Goal: Communication & Community: Share content

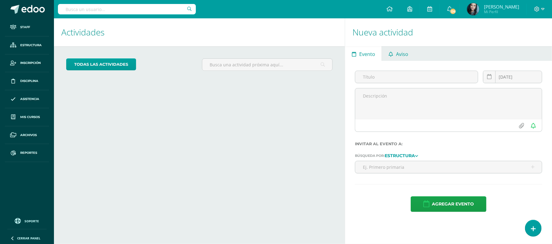
click at [403, 58] on span "Aviso" at bounding box center [402, 54] width 12 height 15
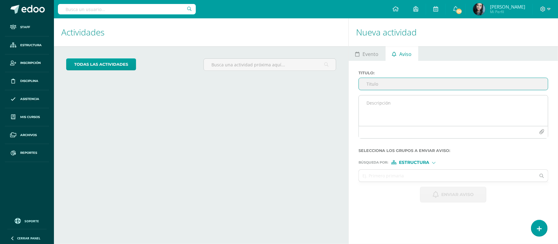
click at [379, 104] on textarea at bounding box center [453, 111] width 189 height 31
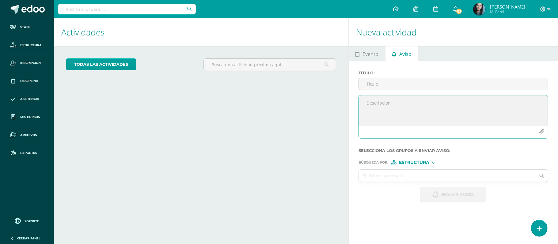
paste textarea "TURNOS PARA LA FERIA DE JOCOTENANGO Queridos estudiantes, les comparto la image…"
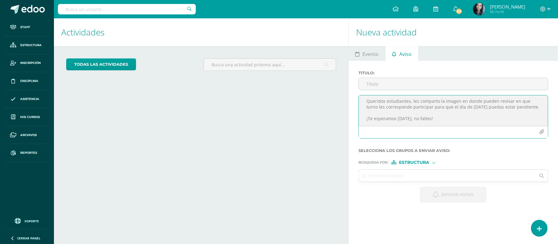
scroll to position [10, 0]
type textarea "TURNOS PARA LA FERIA DE JOCOTENANGO Queridos estudiantes, les comparto la image…"
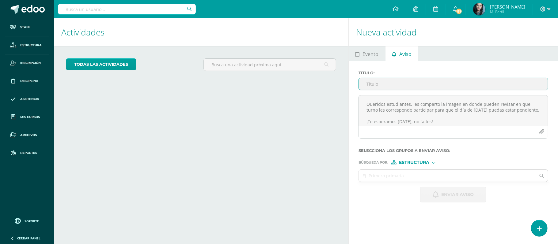
click at [392, 85] on input "Titulo :" at bounding box center [453, 84] width 189 height 12
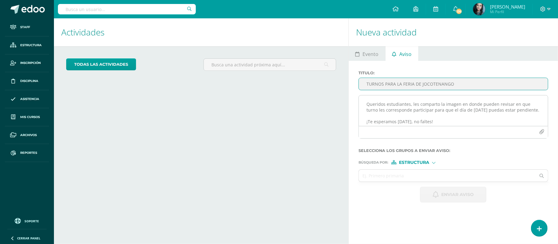
type input "TURNOS PARA LA FERIA DE JOCOTENANGO"
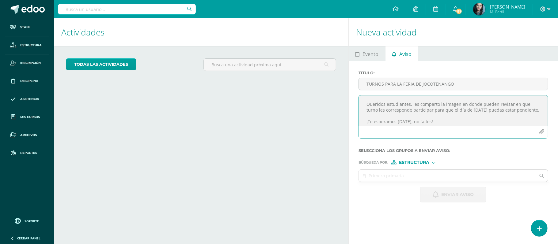
click at [432, 101] on textarea "TURNOS PARA LA FERIA DE JOCOTENANGO Queridos estudiantes, les comparto la image…" at bounding box center [453, 111] width 189 height 31
click at [462, 115] on textarea "TURNOS PARA LA FERIA DE JOCOTENANGO Queridos estudiantes, les comparto la image…" at bounding box center [453, 111] width 189 height 31
click at [481, 108] on textarea "TURNOS PARA LA FERIA DE JOCOTENANGO Queridos estudiantes, les comparto la image…" at bounding box center [453, 111] width 189 height 31
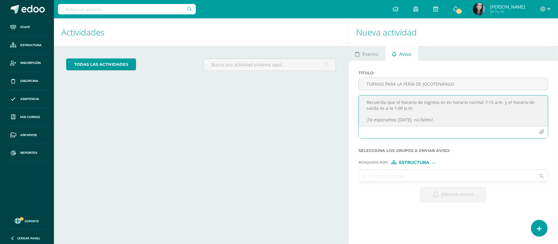
click at [419, 111] on textarea "TURNOS PARA LA FERIA DE JOCOTENANGO Queridos estudiantes, les comparto la image…" at bounding box center [453, 111] width 189 height 31
click at [400, 106] on textarea "TURNOS PARA LA FERIA DE JOCOTENANGO Queridos estudiantes, les comparto la image…" at bounding box center [453, 111] width 189 height 31
click at [473, 108] on textarea "TURNOS PARA LA FERIA DE JOCOTENANGO Queridos estudiantes, les comparto la image…" at bounding box center [453, 111] width 189 height 31
click at [508, 107] on textarea "TURNOS PARA LA FERIA DE JOCOTENANGO Queridos estudiantes, les comparto la image…" at bounding box center [453, 111] width 189 height 31
click at [0, 0] on lt-span "limpio ," at bounding box center [0, 0] width 0 height 0
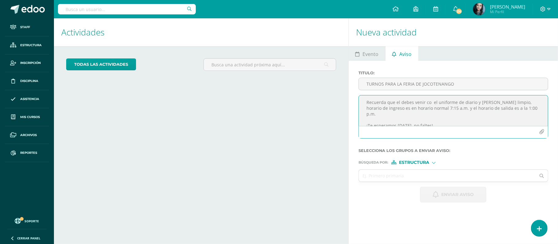
click at [494, 109] on textarea "TURNOS PARA LA FERIA DE JOCOTENANGO Queridos estudiantes, les comparto la image…" at bounding box center [453, 111] width 189 height 31
click at [429, 108] on textarea "TURNOS PARA LA FERIA DE JOCOTENANGO Queridos estudiantes, les comparto la image…" at bounding box center [453, 111] width 189 height 31
click at [395, 108] on textarea "TURNOS PARA LA FERIA DE JOCOTENANGO Queridos estudiantes, les comparto la image…" at bounding box center [453, 111] width 189 height 31
click at [396, 108] on textarea "TURNOS PARA LA FERIA DE JOCOTENANGO Queridos estudiantes, les comparto la image…" at bounding box center [453, 111] width 189 height 31
click at [374, 107] on textarea "TURNOS PARA LA FERIA DE JOCOTENANGO Queridos estudiantes, les comparto la image…" at bounding box center [453, 111] width 189 height 31
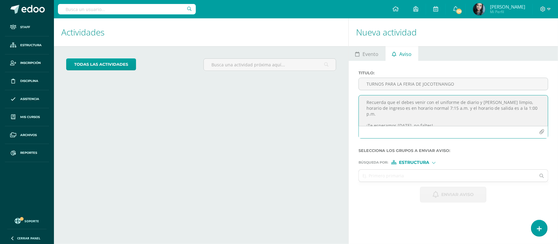
click at [400, 107] on textarea "TURNOS PARA LA FERIA DE JOCOTENANGO Queridos estudiantes, les comparto la image…" at bounding box center [453, 111] width 189 height 31
click at [510, 108] on textarea "TURNOS PARA LA FERIA DE JOCOTENANGO Queridos estudiantes, les comparto la image…" at bounding box center [453, 111] width 189 height 31
click at [490, 107] on textarea "TURNOS PARA LA FERIA DE JOCOTENANGO Queridos estudiantes, les comparto la image…" at bounding box center [453, 111] width 189 height 31
click at [0, 0] on lt-span "blanc o" at bounding box center [0, 0] width 0 height 0
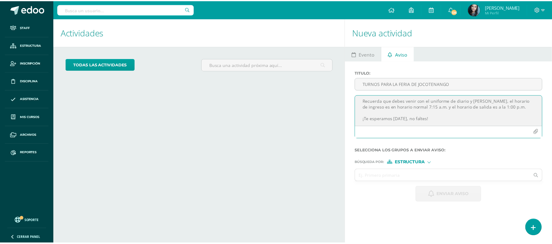
scroll to position [0, 0]
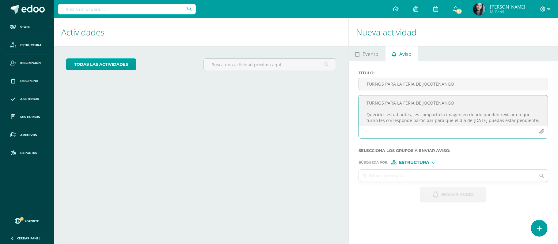
drag, startPoint x: 440, startPoint y: 118, endPoint x: 354, endPoint y: 77, distance: 94.9
click at [354, 77] on div "Titulo : TURNOS PARA LA FERIA DE JOCOTENANGO TURNOS PARA LA FERIA DE JOCOTENANG…" at bounding box center [453, 137] width 209 height 152
click at [479, 101] on textarea "TURNOS PARA LA FERIA DE JOCOTENANGO Queridos estudiantes, les comparto la image…" at bounding box center [453, 111] width 189 height 31
drag, startPoint x: 479, startPoint y: 101, endPoint x: 356, endPoint y: 97, distance: 123.5
click at [356, 97] on div "TURNOS PARA LA FERIA DE JOCOTENANGO Queridos estudiantes, les comparto la image…" at bounding box center [453, 119] width 194 height 48
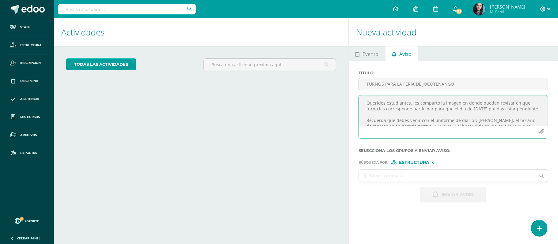
type textarea "Queridos estudiantes, les comparto la imagen en donde pueden revisar en que tur…"
click at [449, 175] on input "text" at bounding box center [447, 176] width 177 height 12
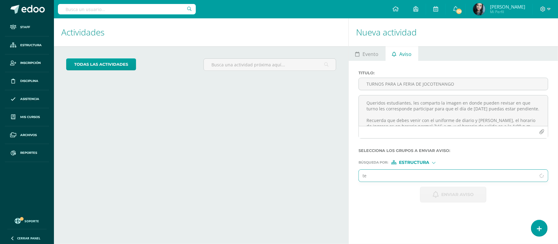
type input "t"
click at [540, 131] on icon "button" at bounding box center [541, 132] width 5 height 5
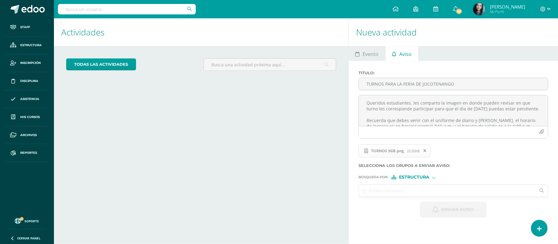
click at [391, 189] on input "text" at bounding box center [447, 191] width 177 height 12
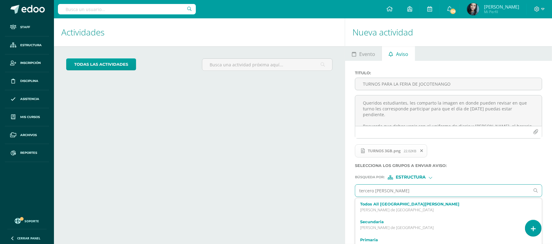
type input "tercero [PERSON_NAME]"
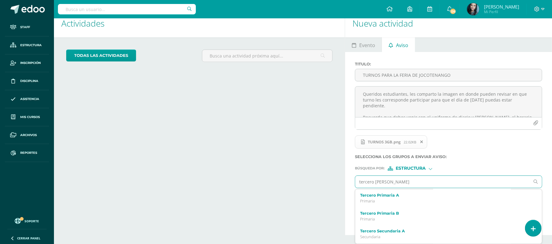
scroll to position [72, 0]
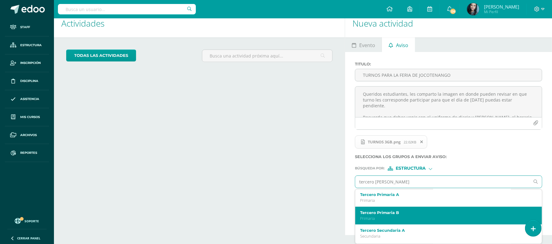
click at [406, 211] on label "Tercero Primaria B" at bounding box center [444, 213] width 169 height 5
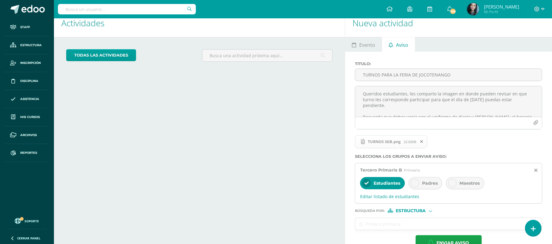
scroll to position [0, 0]
click at [427, 186] on span "Padres" at bounding box center [430, 184] width 16 height 6
click at [466, 180] on div "Maestros" at bounding box center [465, 183] width 38 height 12
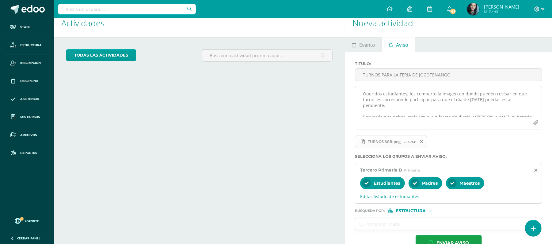
scroll to position [26, 0]
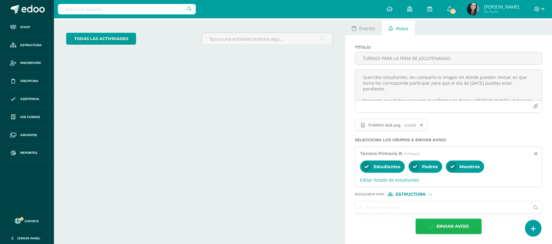
click at [451, 224] on span "Enviar aviso" at bounding box center [452, 226] width 32 height 15
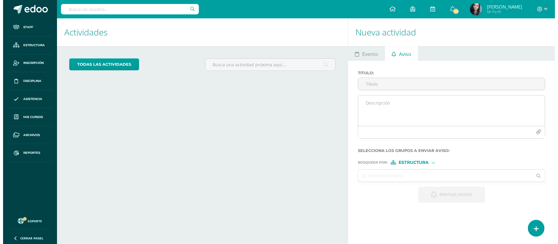
scroll to position [0, 0]
